Goal: Transaction & Acquisition: Download file/media

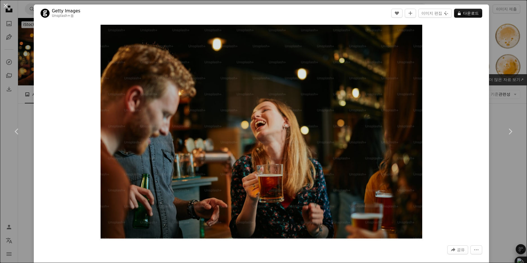
scroll to position [479, 0]
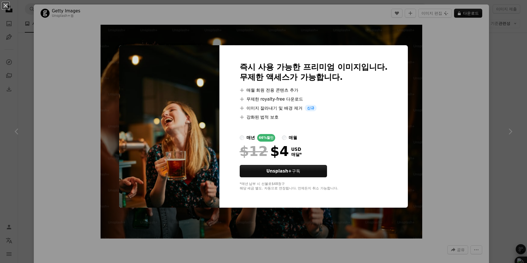
click at [470, 68] on div "An X shape 즉시 사용 가능한 프리미엄 이미지입니다. 무제한 액세스가 가능합니다. A plus sign 매월 회원 전용 콘텐츠 추가 A…" at bounding box center [263, 131] width 527 height 263
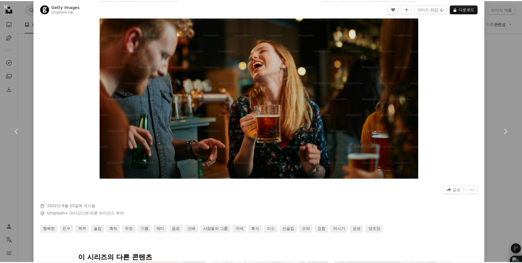
scroll to position [113, 0]
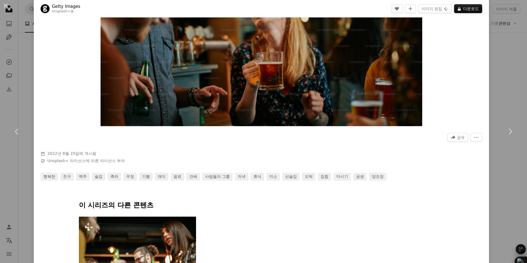
click at [492, 79] on div "An X shape Chevron left Chevron right Getty Images Unsplash+ 용 A heart A plus s…" at bounding box center [263, 131] width 527 height 263
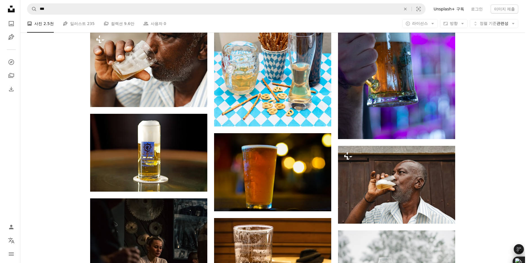
scroll to position [3463, 0]
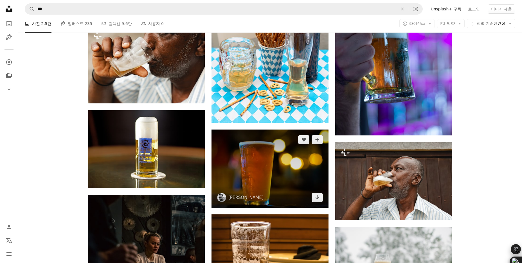
click at [251, 149] on img at bounding box center [270, 169] width 117 height 78
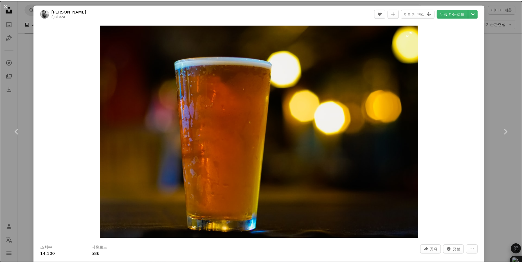
scroll to position [28, 0]
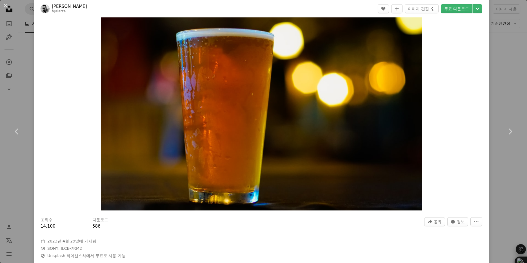
click at [507, 100] on div "An X shape Chevron left Chevron right [PERSON_NAME] fgalarza A heart A plus sig…" at bounding box center [263, 131] width 527 height 263
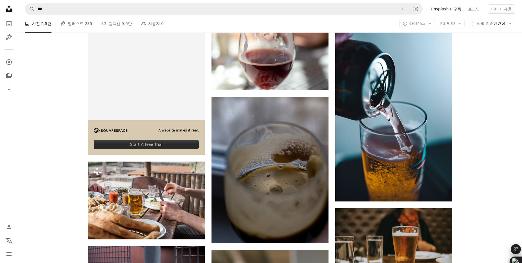
scroll to position [1323, 0]
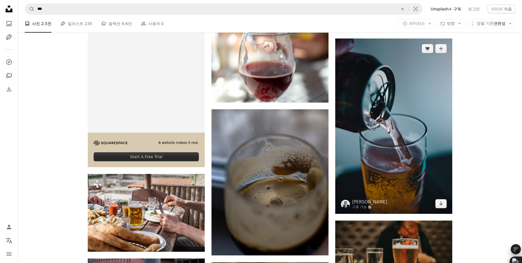
click at [434, 168] on img at bounding box center [394, 127] width 117 height 176
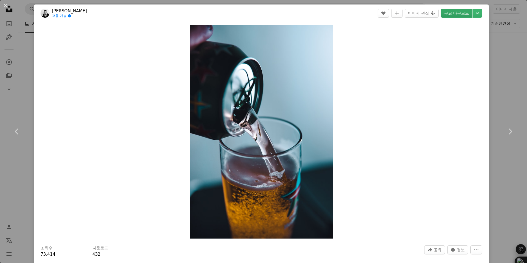
click at [449, 11] on link "무료 다운로드" at bounding box center [457, 13] width 32 height 9
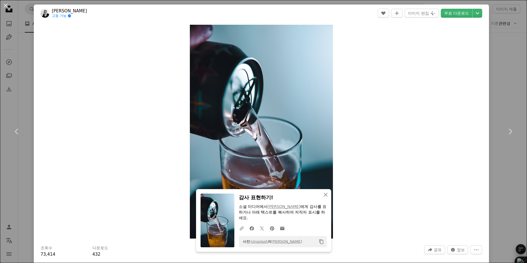
click at [491, 52] on div "An X shape Chevron left Chevron right [PERSON_NAME] 고용 가능 A checkmark inside of…" at bounding box center [263, 131] width 527 height 263
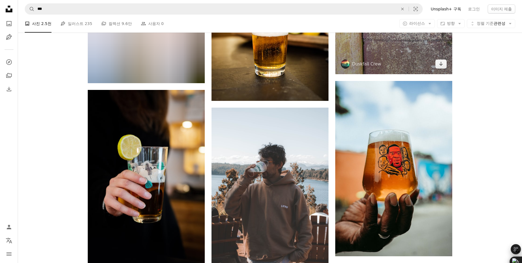
scroll to position [10782, 0]
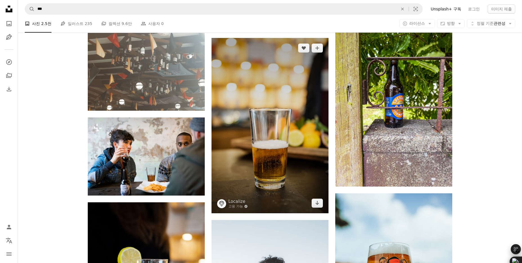
click at [308, 137] on img at bounding box center [270, 126] width 117 height 176
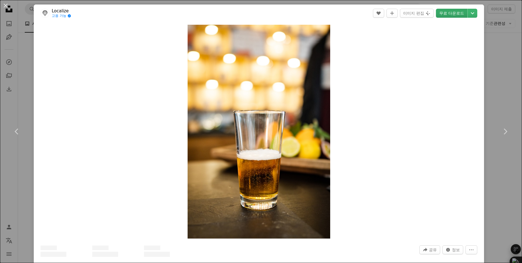
click at [452, 17] on link "무료 다운로드" at bounding box center [452, 13] width 32 height 9
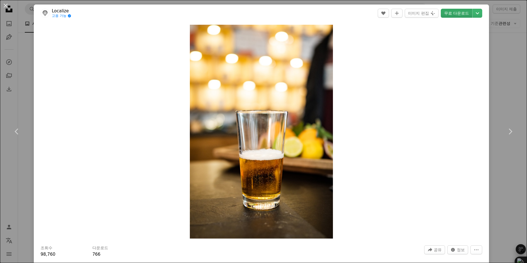
click at [454, 13] on link "무료 다운로드" at bounding box center [457, 13] width 32 height 9
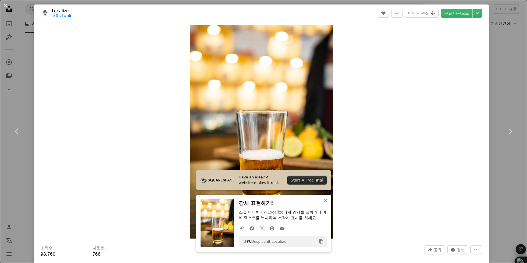
drag, startPoint x: 495, startPoint y: 75, endPoint x: 483, endPoint y: 76, distance: 12.5
click at [495, 75] on div "An X shape Chevron left Chevron right Localize 고용 가능 A checkmark inside of a ci…" at bounding box center [263, 131] width 527 height 263
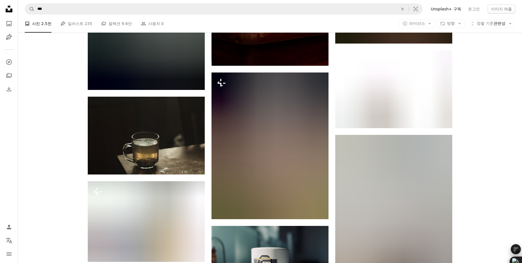
scroll to position [14104, 0]
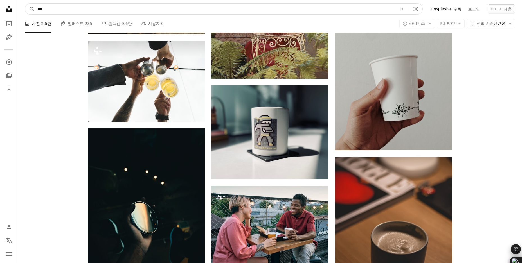
drag, startPoint x: 63, startPoint y: 12, endPoint x: 0, endPoint y: 3, distance: 64.0
type input "****"
click at [25, 4] on button "A magnifying glass" at bounding box center [30, 9] width 10 height 11
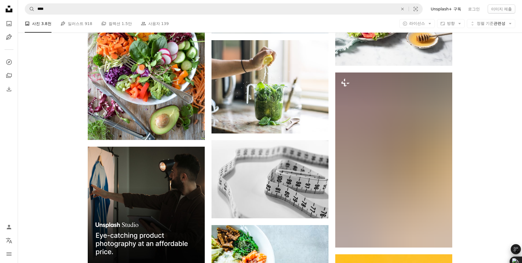
scroll to position [1042, 0]
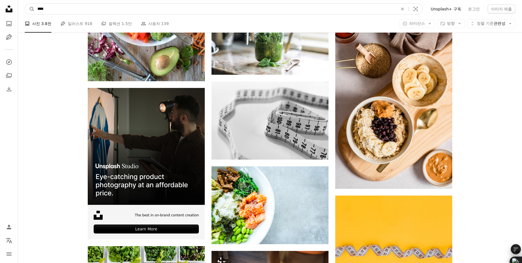
drag, startPoint x: 90, startPoint y: 8, endPoint x: 0, endPoint y: 2, distance: 90.0
type input "**"
click button "A magnifying glass" at bounding box center [30, 9] width 10 height 11
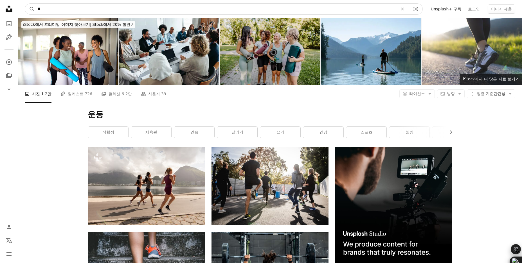
drag, startPoint x: 130, startPoint y: 8, endPoint x: 0, endPoint y: 5, distance: 130.1
click at [48, 7] on input "**" at bounding box center [216, 9] width 362 height 11
type input "*"
type input "**"
click at [25, 4] on button "A magnifying glass" at bounding box center [30, 9] width 10 height 11
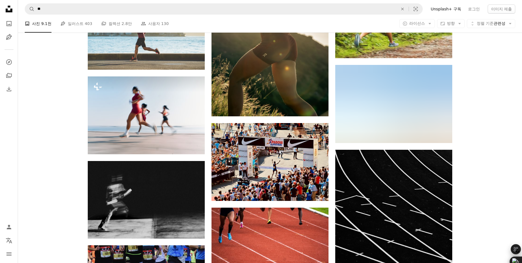
scroll to position [2477, 0]
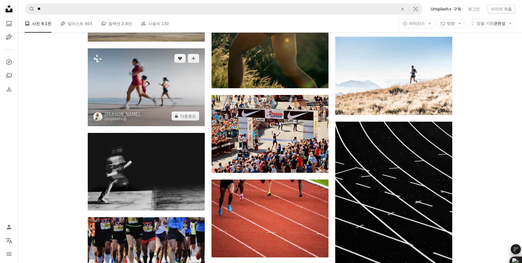
click at [145, 112] on img at bounding box center [146, 87] width 117 height 78
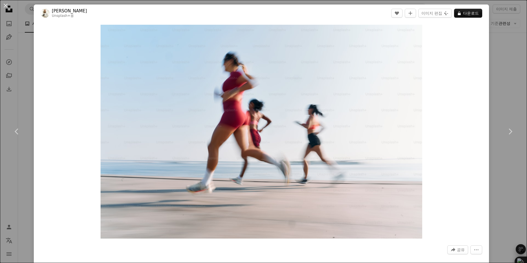
click at [510, 91] on div "An X shape Chevron left Chevron right [PERSON_NAME] Unsplash+ 용 A heart A plus …" at bounding box center [263, 131] width 527 height 263
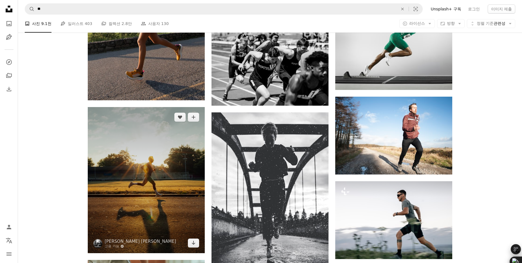
scroll to position [3829, 0]
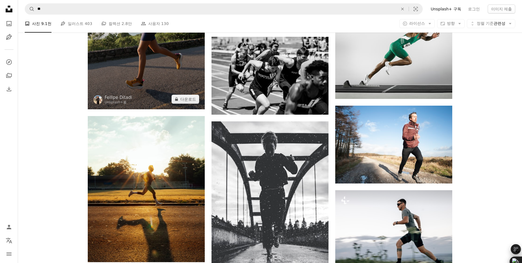
click at [150, 77] on img at bounding box center [146, 22] width 117 height 176
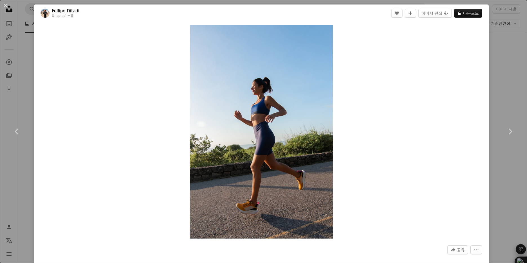
click at [469, 69] on div "Zoom in" at bounding box center [261, 132] width 455 height 220
click at [492, 73] on div "An X shape Chevron left Chevron right [PERSON_NAME] Unsplash+ 용 A heart A plus …" at bounding box center [263, 131] width 527 height 263
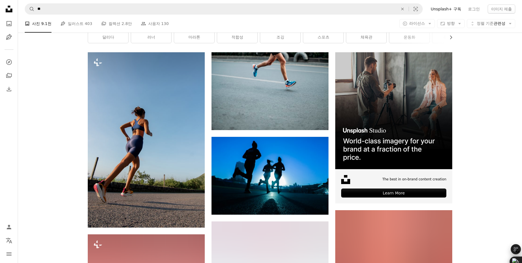
scroll to position [141, 0]
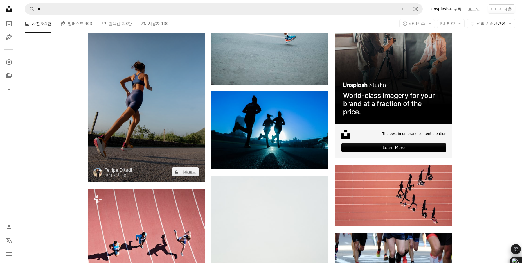
click at [184, 142] on img at bounding box center [146, 95] width 117 height 176
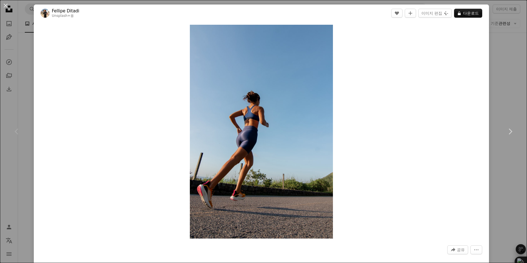
click at [483, 71] on div "Zoom in" at bounding box center [261, 132] width 455 height 220
click at [488, 73] on div "An X shape Chevron left Chevron right [PERSON_NAME] Unsplash+ 용 A heart A plus …" at bounding box center [263, 131] width 527 height 263
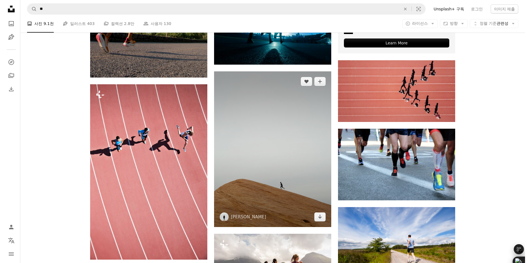
scroll to position [338, 0]
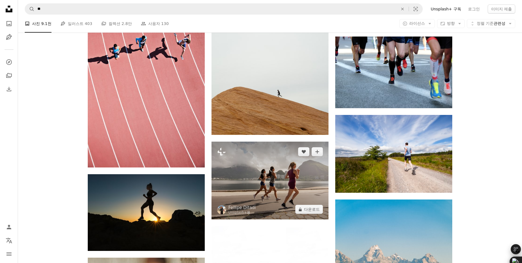
click at [302, 162] on img at bounding box center [270, 181] width 117 height 78
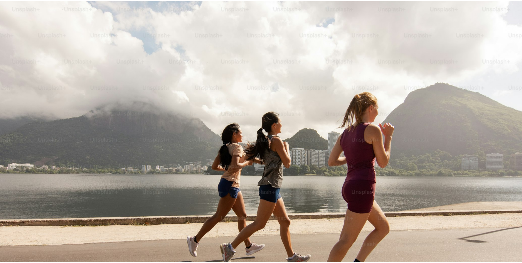
scroll to position [41, 0]
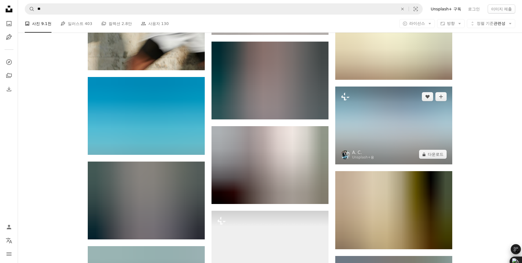
scroll to position [704, 0]
